Goal: Information Seeking & Learning: Find specific fact

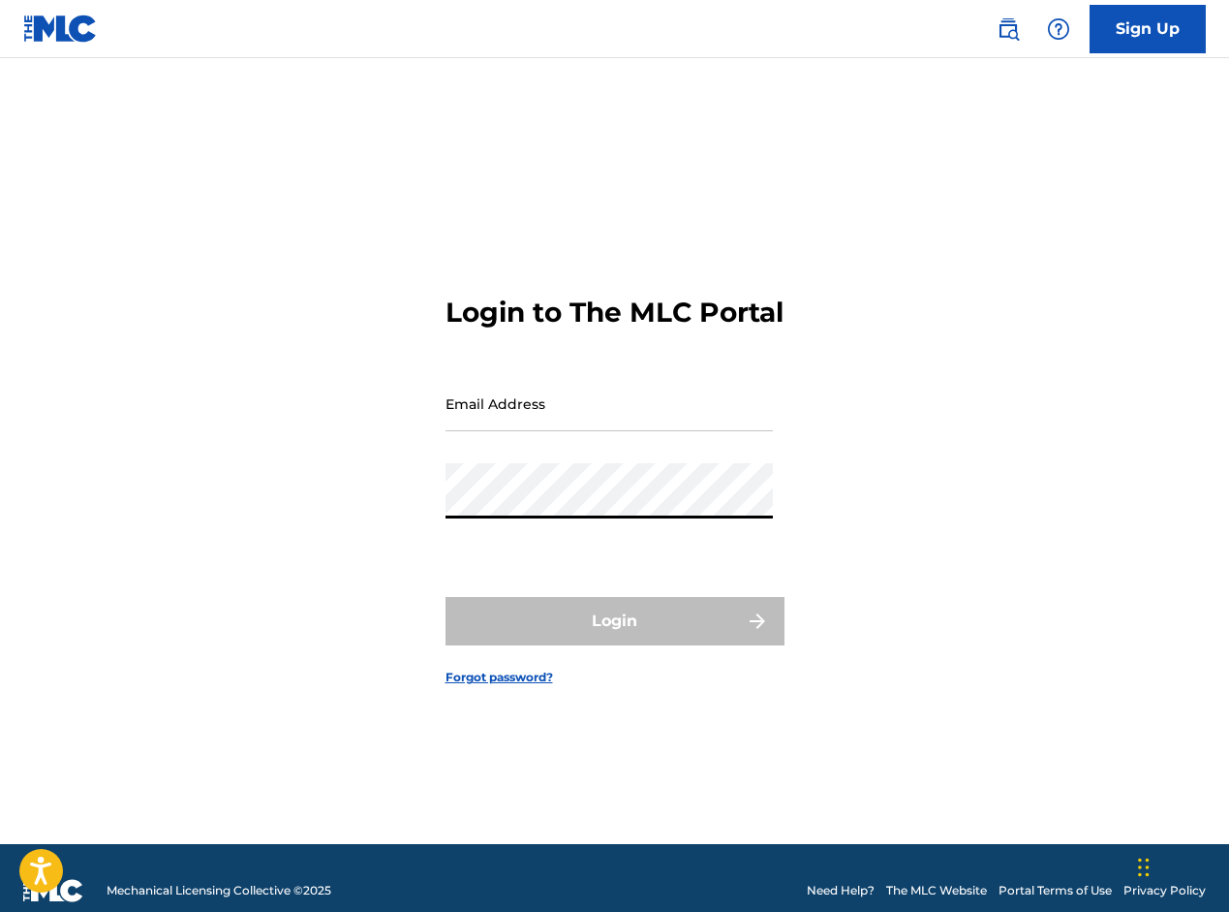
type input "[EMAIL_ADDRESS][DOMAIN_NAME]"
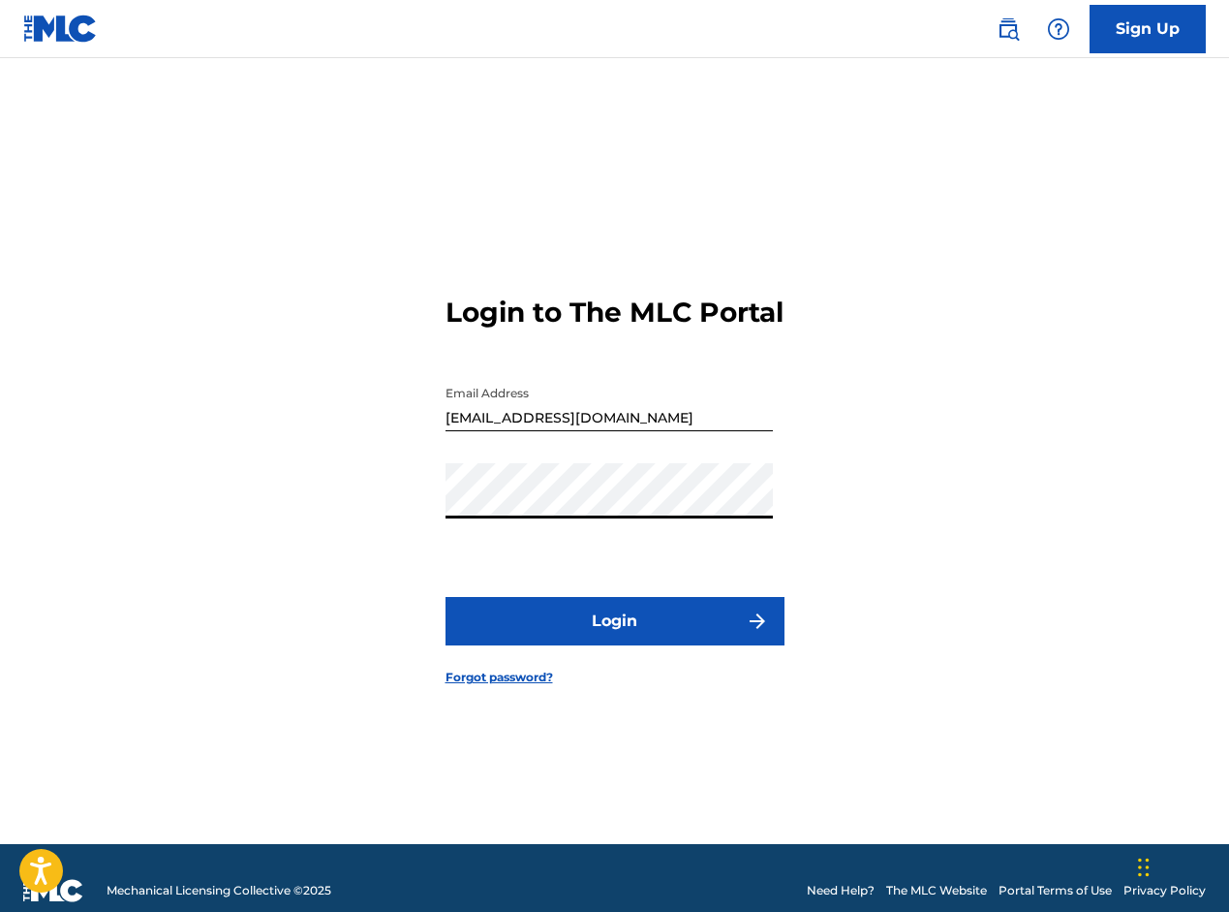
click at [600, 630] on button "Login" at bounding box center [615, 621] width 339 height 48
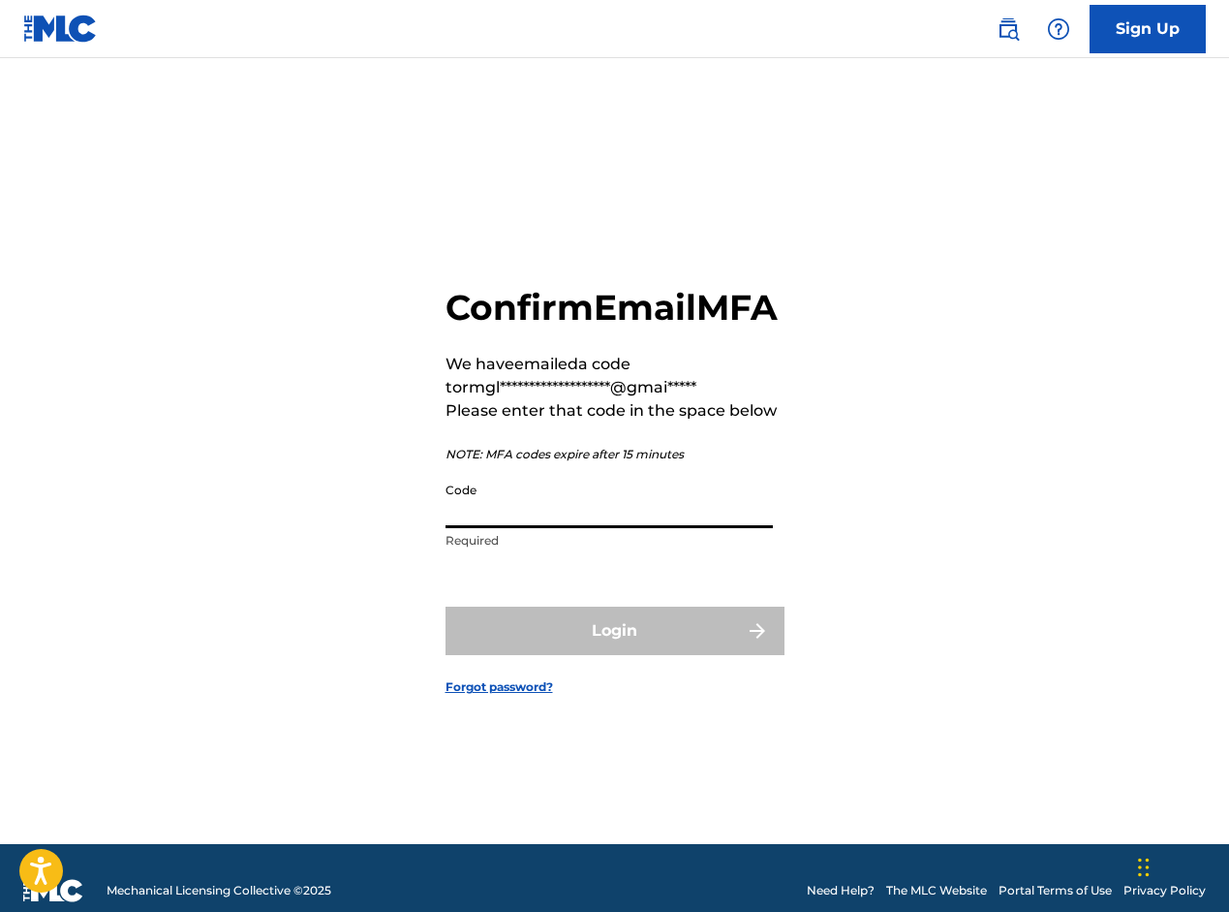
click at [522, 528] on input "Code" at bounding box center [609, 500] width 327 height 55
paste input "346811"
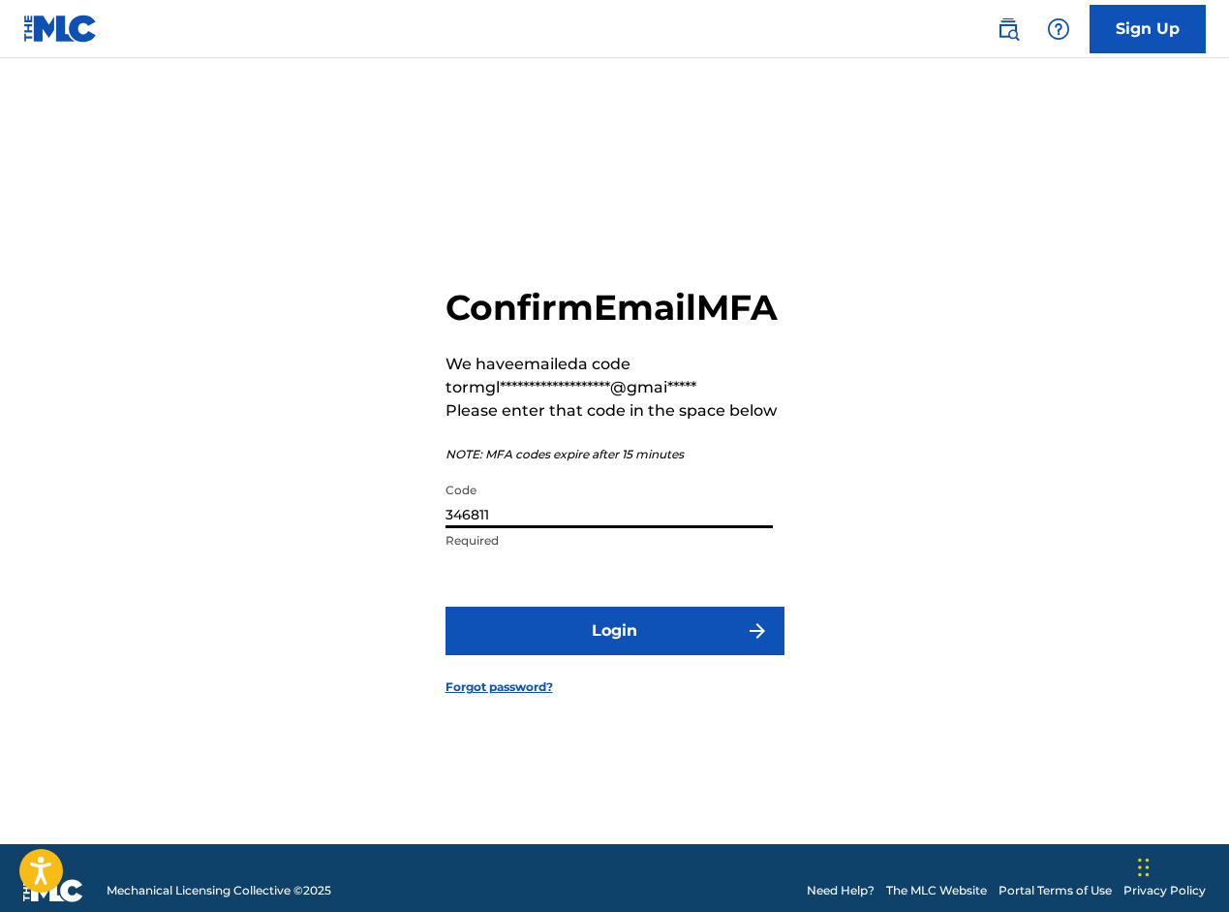
type input "346811"
click at [612, 640] on button "Login" at bounding box center [615, 630] width 339 height 48
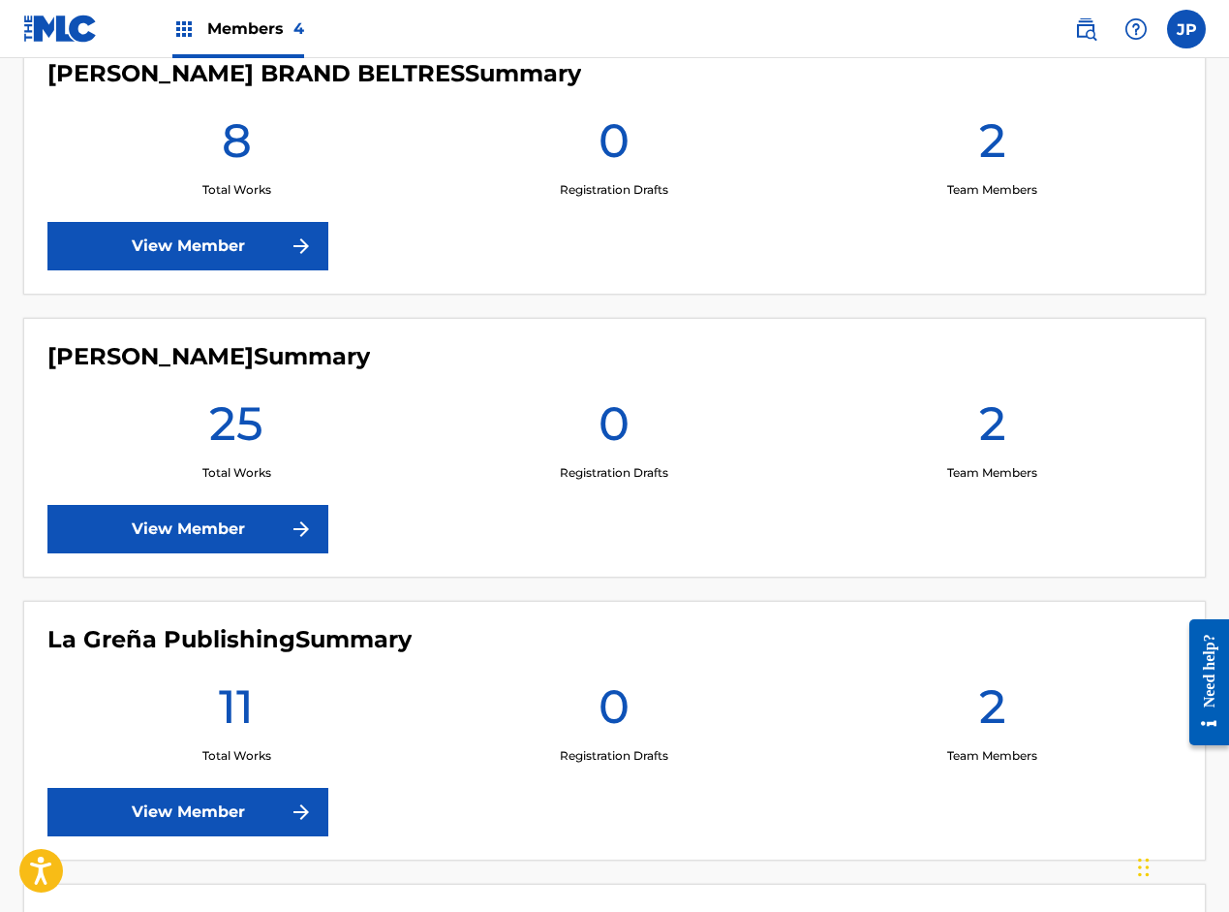
scroll to position [929, 0]
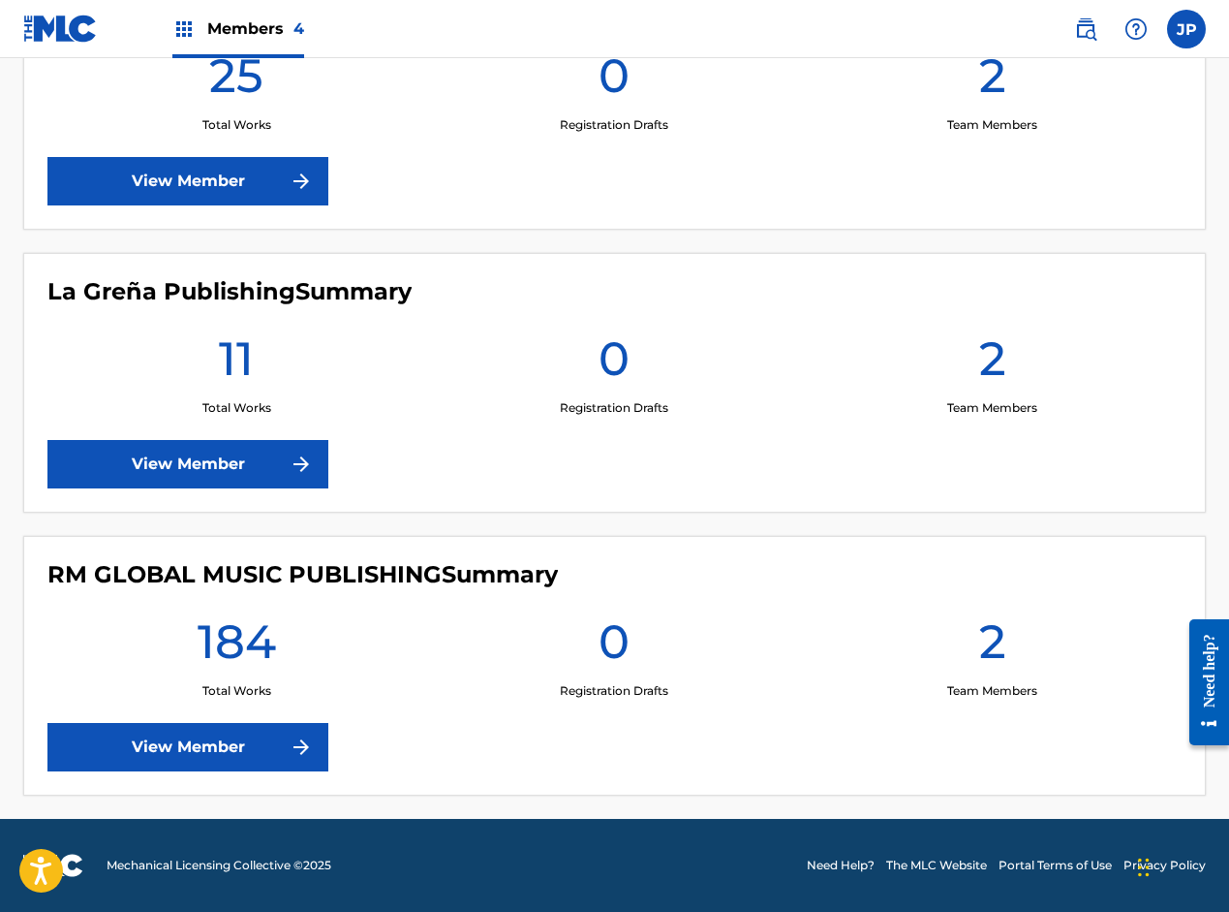
click at [246, 746] on link "View Member" at bounding box center [187, 747] width 281 height 48
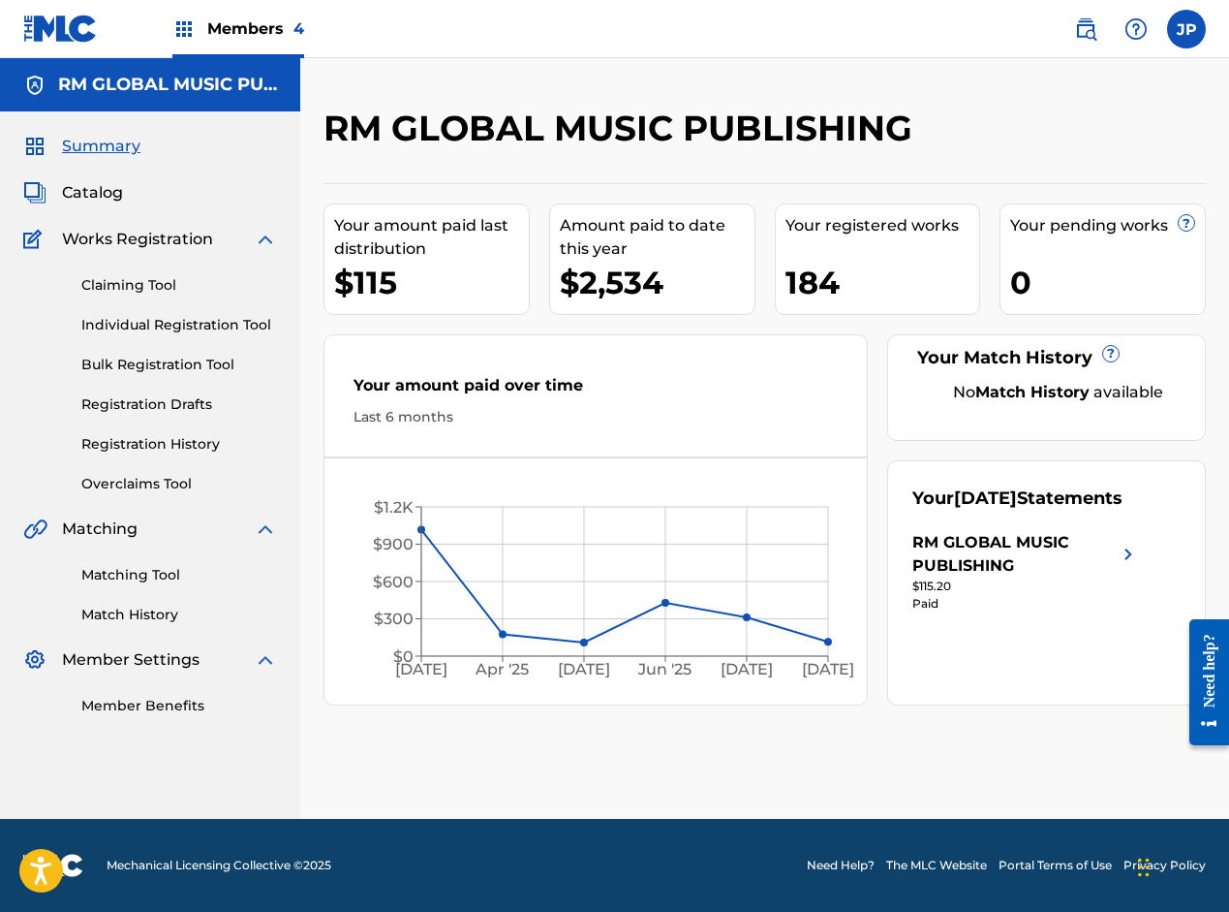
click at [92, 192] on span "Catalog" at bounding box center [92, 192] width 61 height 23
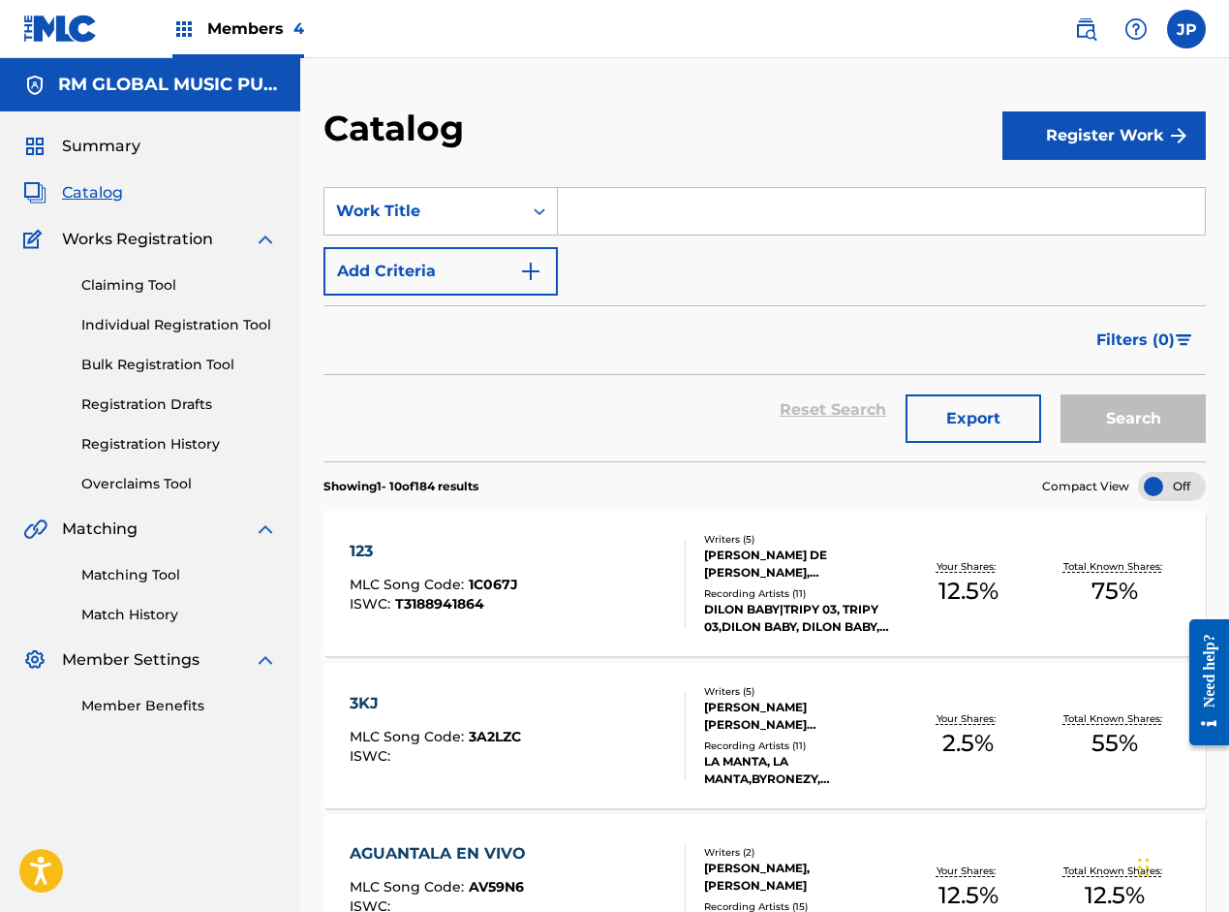
click at [110, 190] on span "Catalog" at bounding box center [92, 192] width 61 height 23
click at [528, 214] on div "Search Form" at bounding box center [539, 211] width 35 height 35
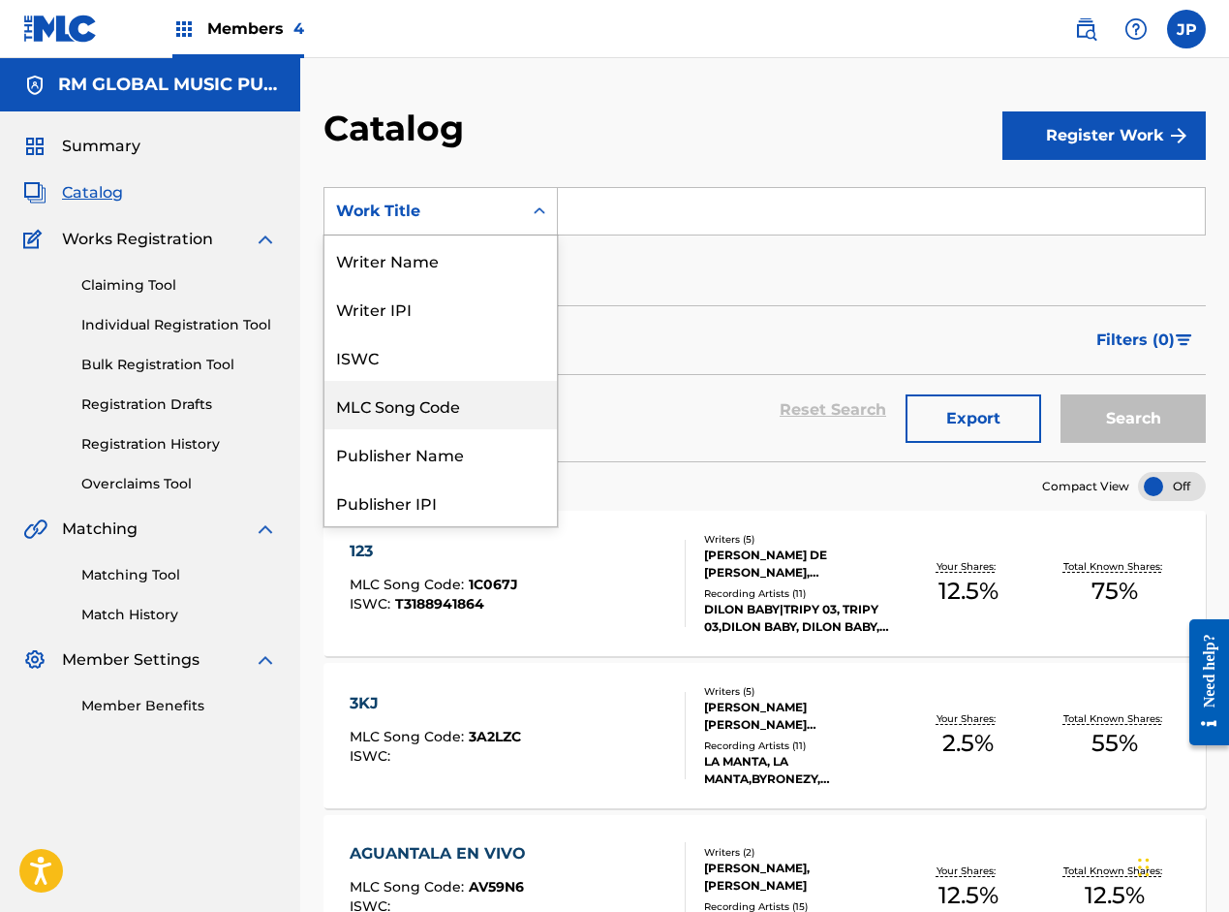
click at [371, 412] on div "MLC Song Code" at bounding box center [441, 405] width 233 height 48
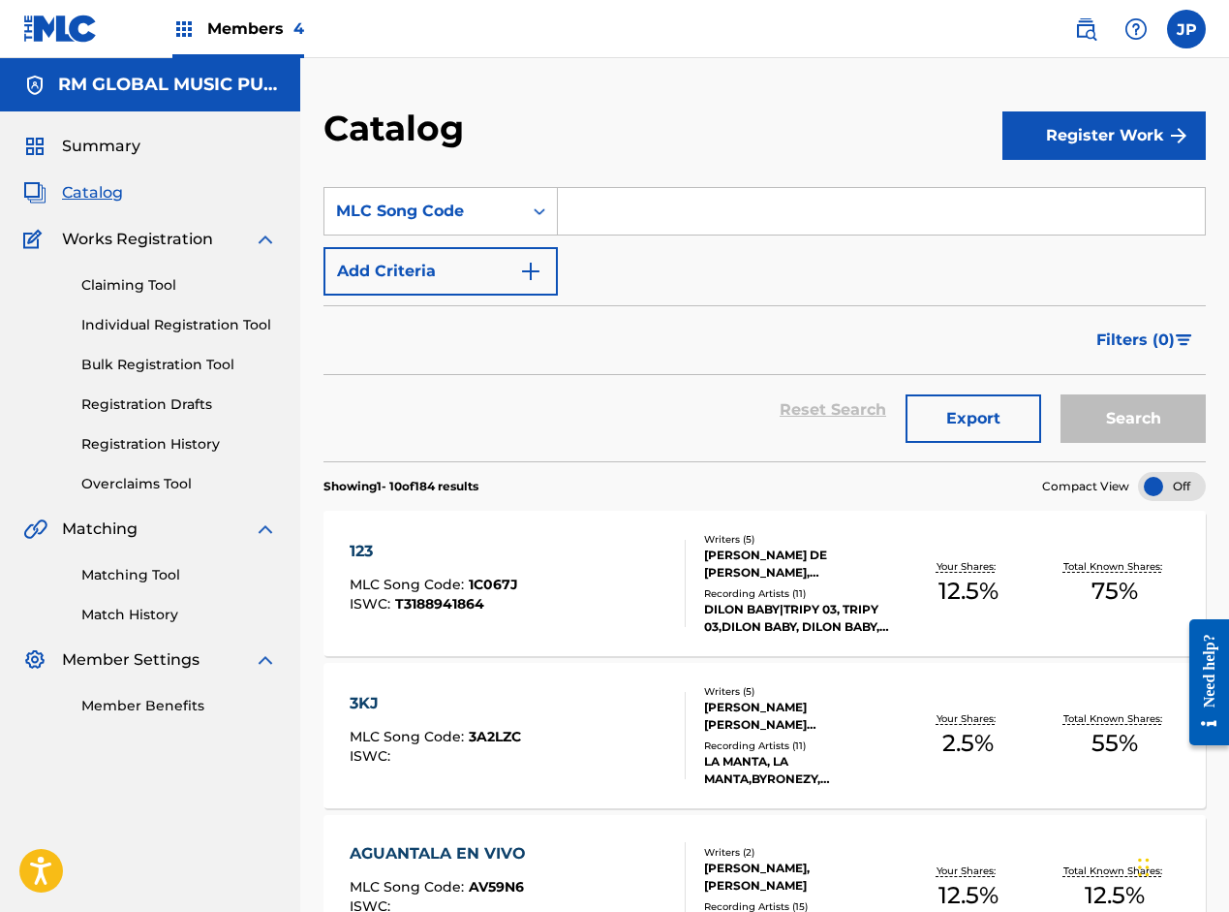
click at [590, 205] on input "Search Form" at bounding box center [881, 211] width 647 height 47
paste input "YA1PLL"
type input "YA1PLL"
click at [1153, 417] on button "Search" at bounding box center [1133, 418] width 145 height 48
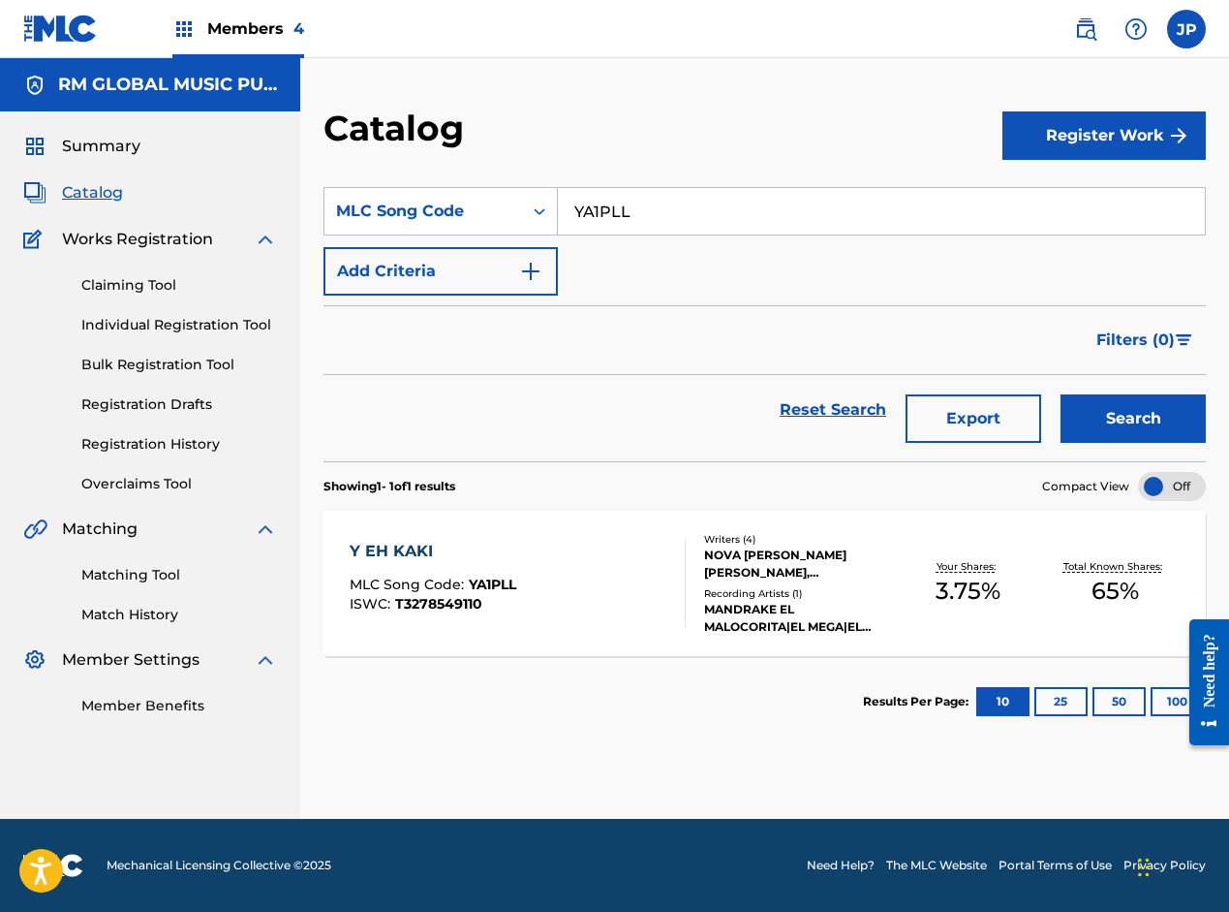
click at [600, 582] on div "Y EH KAKI MLC Song Code : YA1PLL ISWC : T3278549110" at bounding box center [517, 583] width 335 height 87
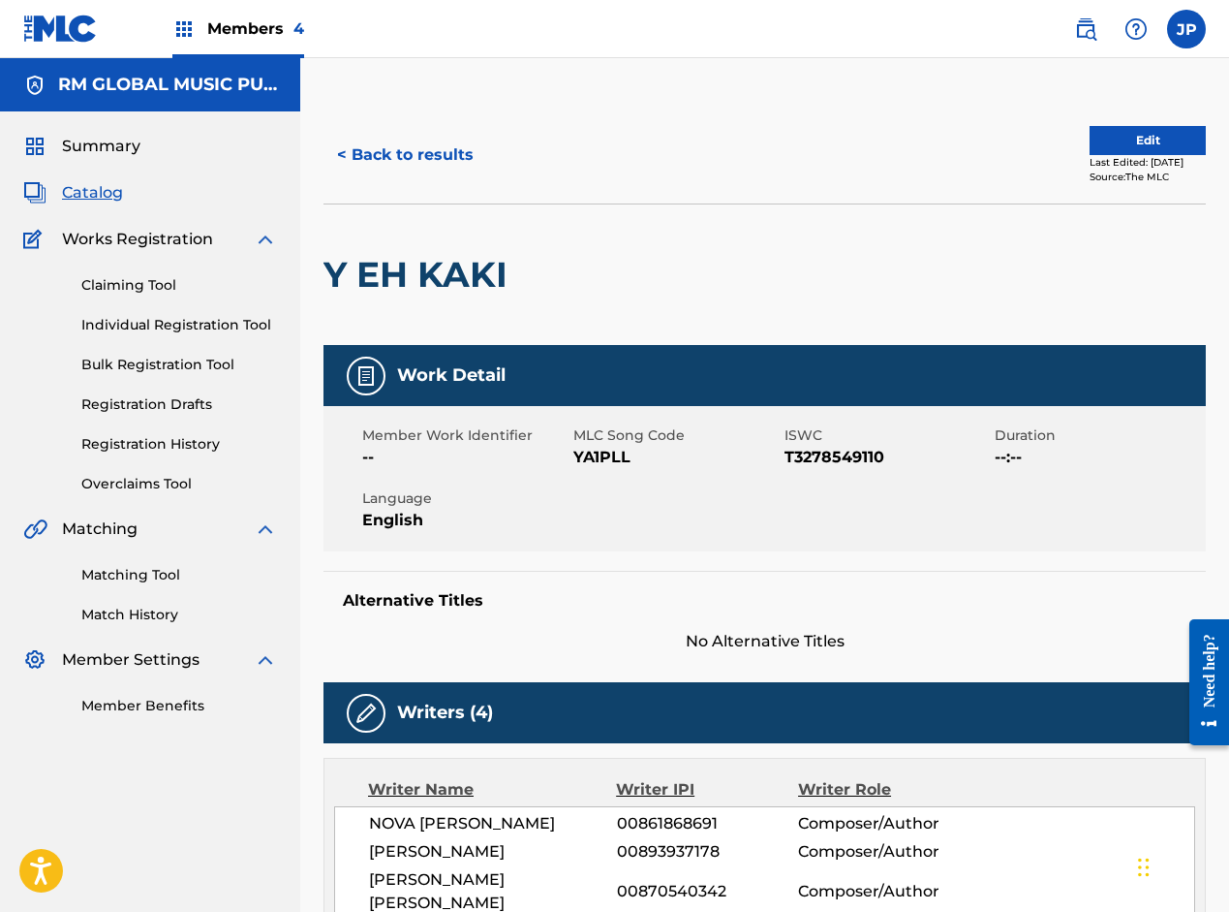
click at [604, 458] on span "YA1PLL" at bounding box center [677, 457] width 206 height 23
copy span "YA1PLL"
